Goal: Navigation & Orientation: Find specific page/section

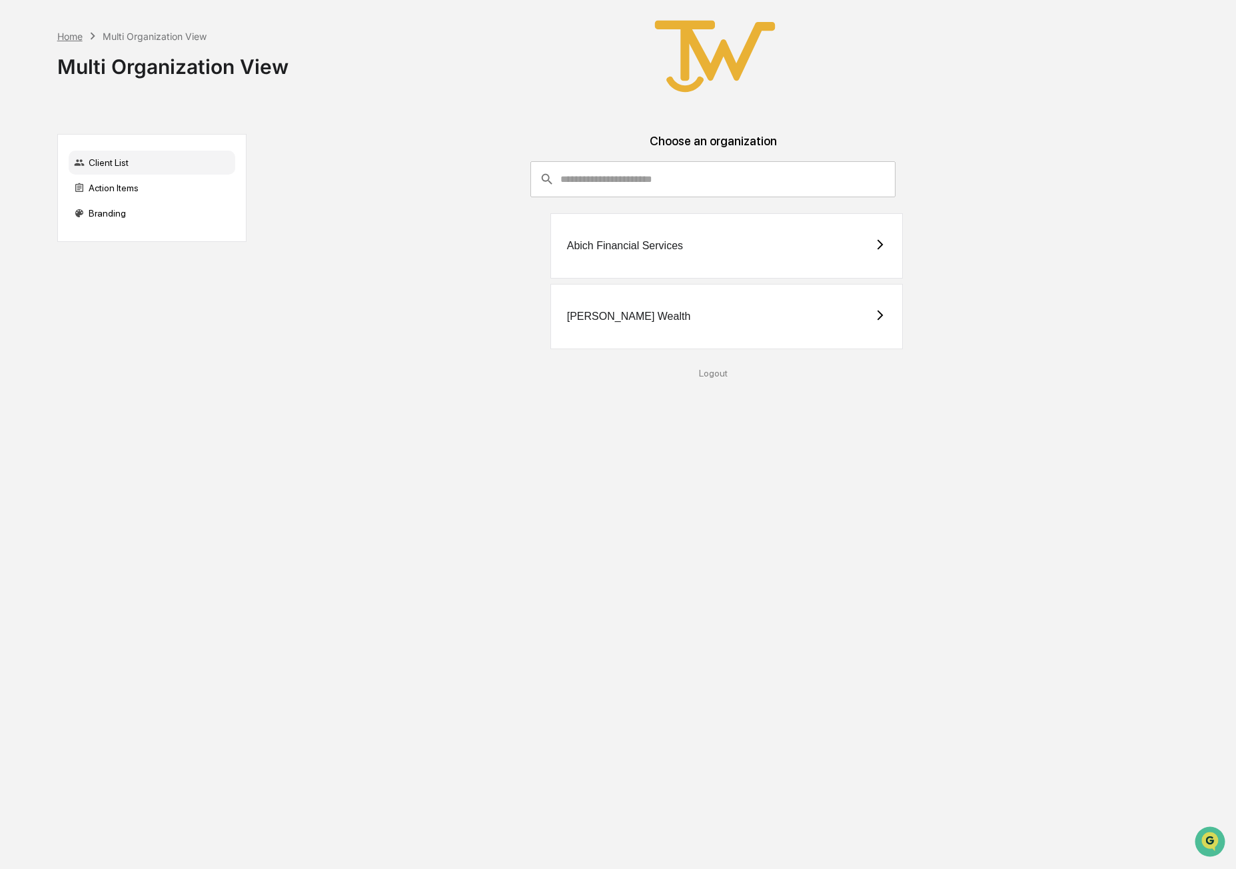
click at [73, 34] on div "Home" at bounding box center [69, 36] width 25 height 11
click at [721, 376] on div "Logout" at bounding box center [713, 373] width 913 height 11
click at [128, 185] on div "Action Items" at bounding box center [152, 188] width 167 height 24
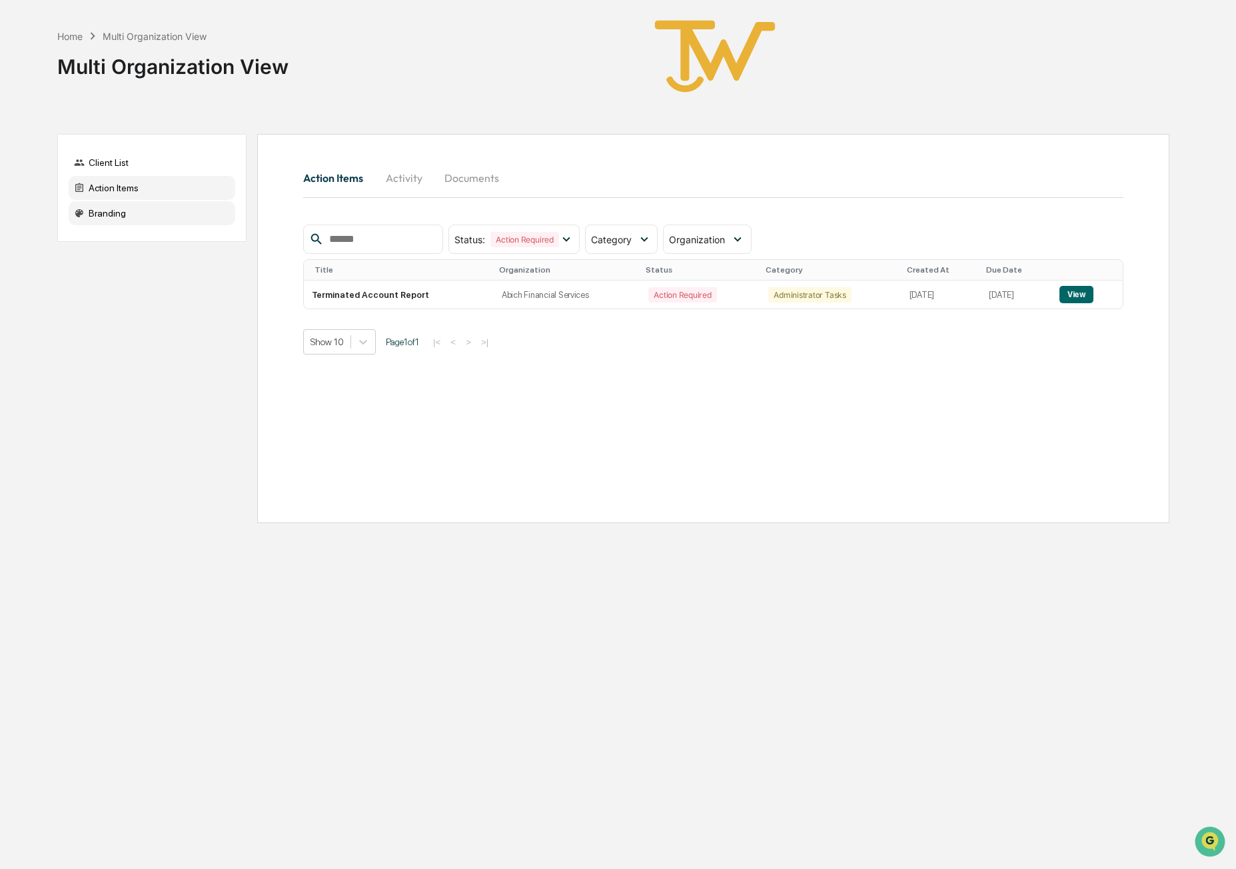
click at [101, 212] on div "Branding" at bounding box center [152, 213] width 167 height 24
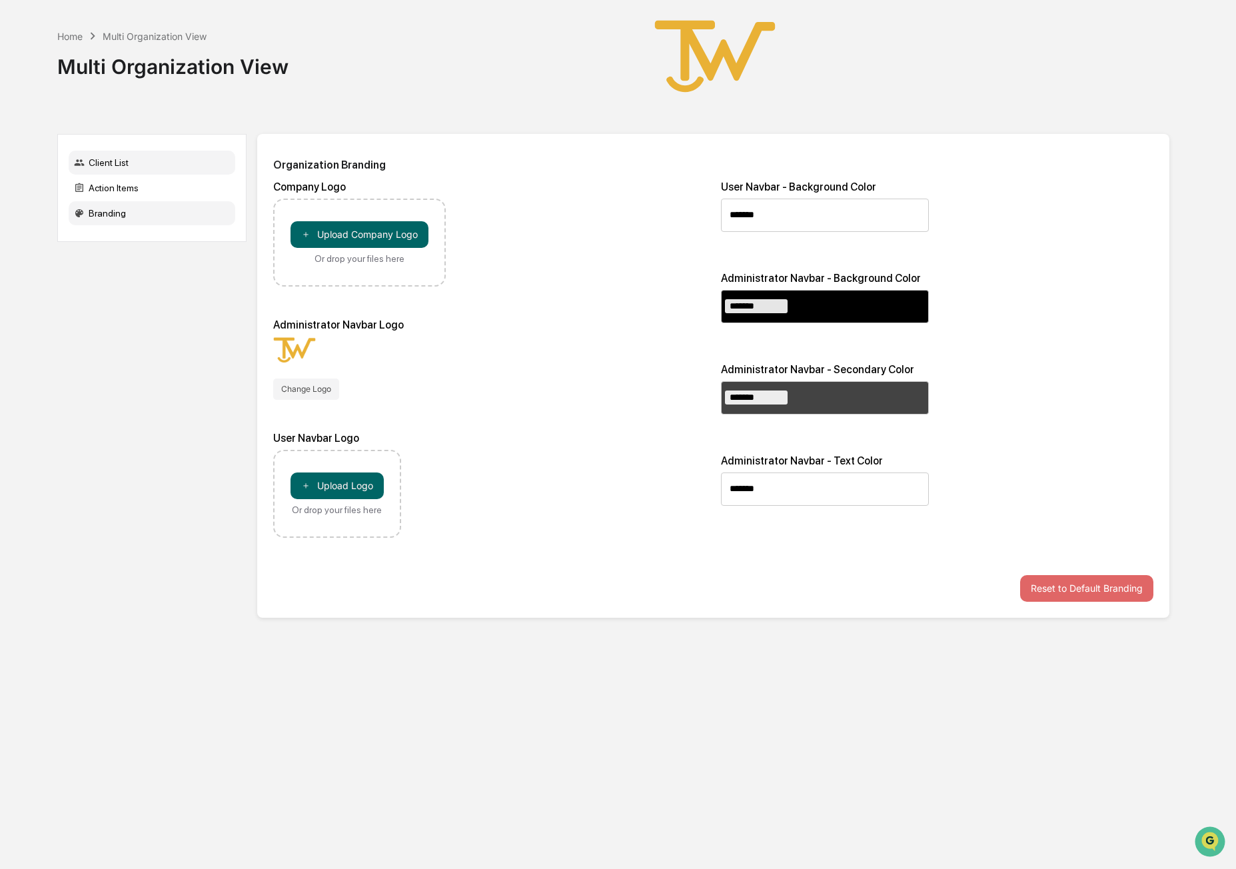
click at [111, 163] on div "Client List" at bounding box center [152, 163] width 167 height 24
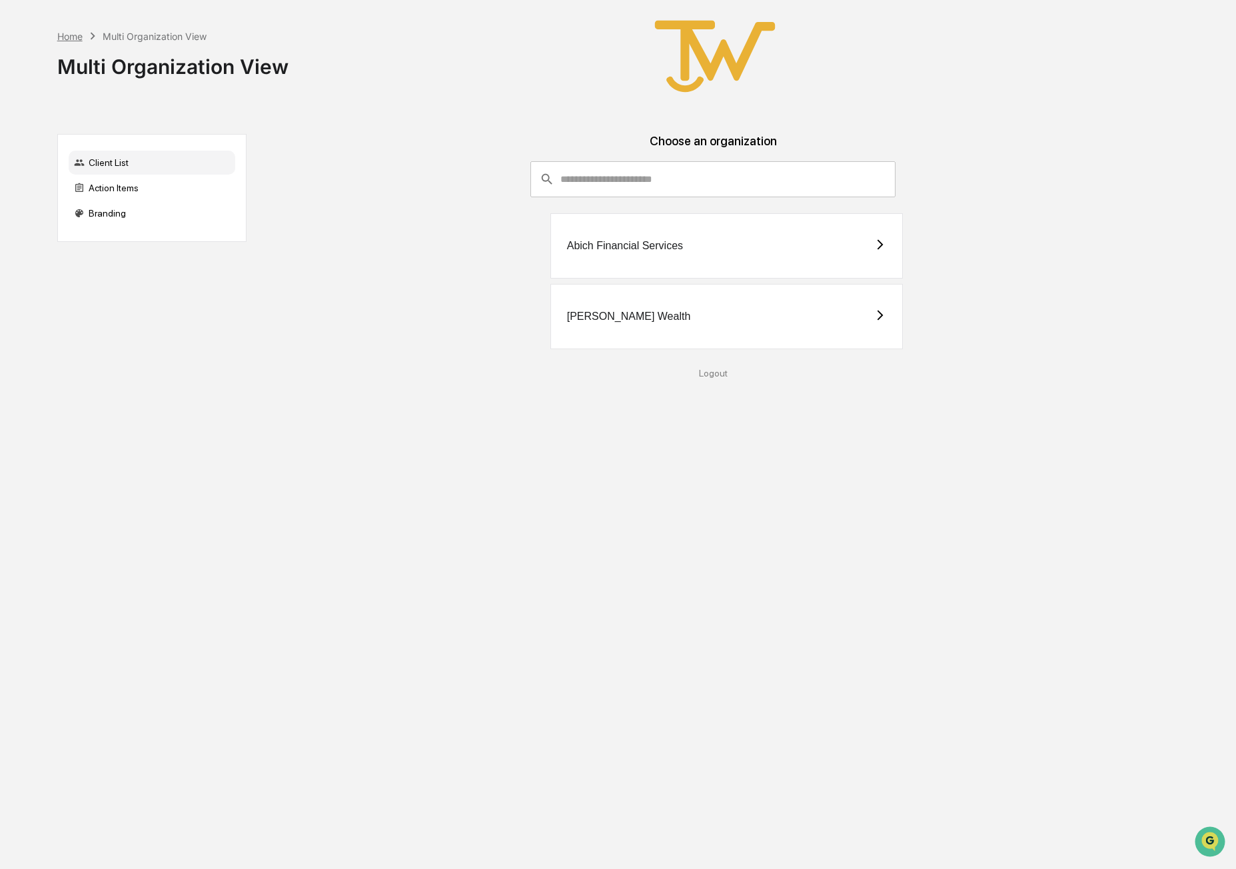
click at [71, 38] on div "Home" at bounding box center [69, 36] width 25 height 11
click at [631, 183] on input "consultant-dashboard__filter-organizations-search-bar" at bounding box center [728, 179] width 336 height 36
click at [598, 314] on div "[PERSON_NAME] Wealth" at bounding box center [629, 316] width 124 height 12
